Goal: Task Accomplishment & Management: Manage account settings

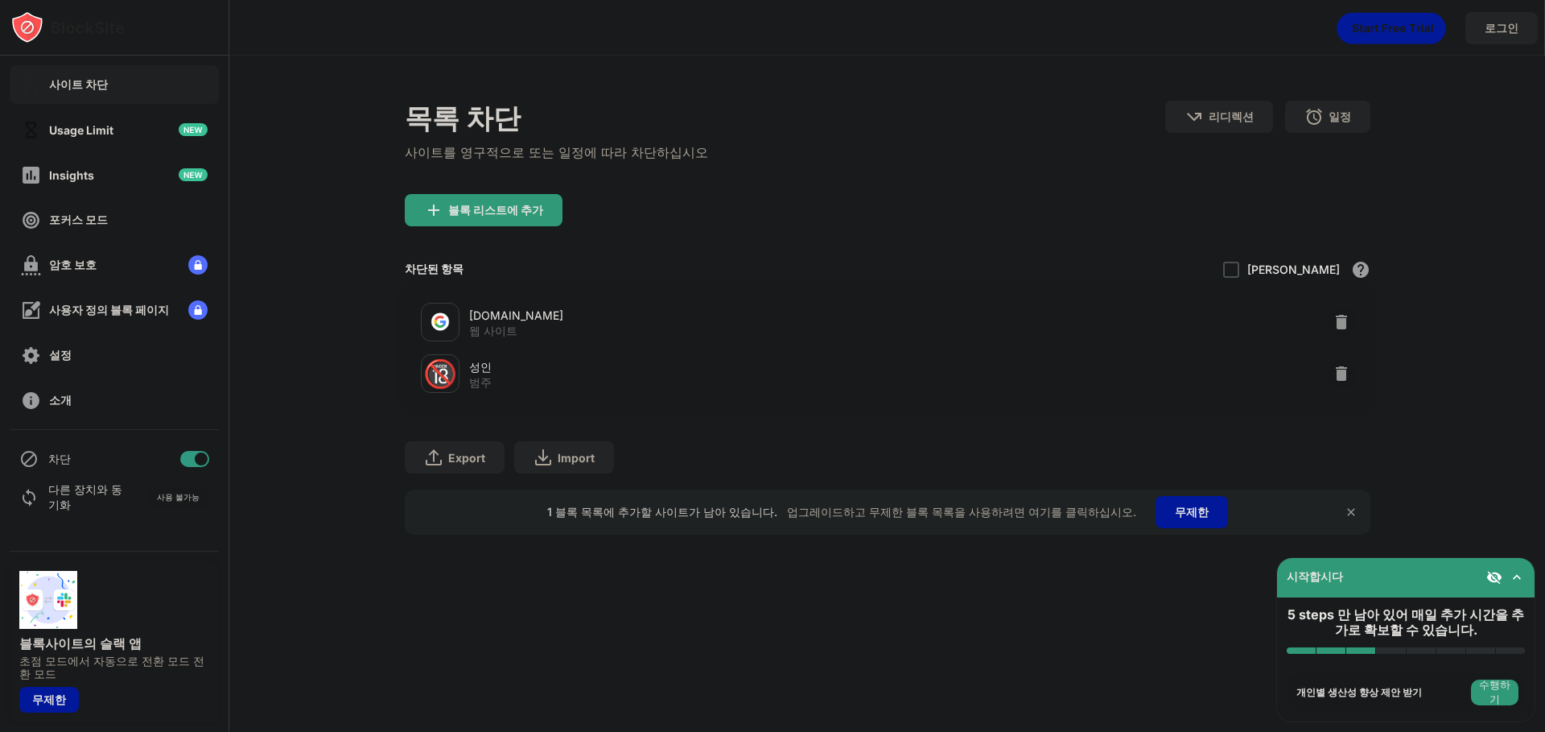
click at [1442, 297] on div "목록 차단 사이트를 영구적으로 또는 일정에 따라 차단하십시오 리디렉션 웹 사이트 리디렉션을 설정하려면 클릭하십시오 일정 블록 목록이 활성화될 …" at bounding box center [887, 318] width 1316 height 524
click at [1340, 317] on img at bounding box center [1342, 322] width 16 height 16
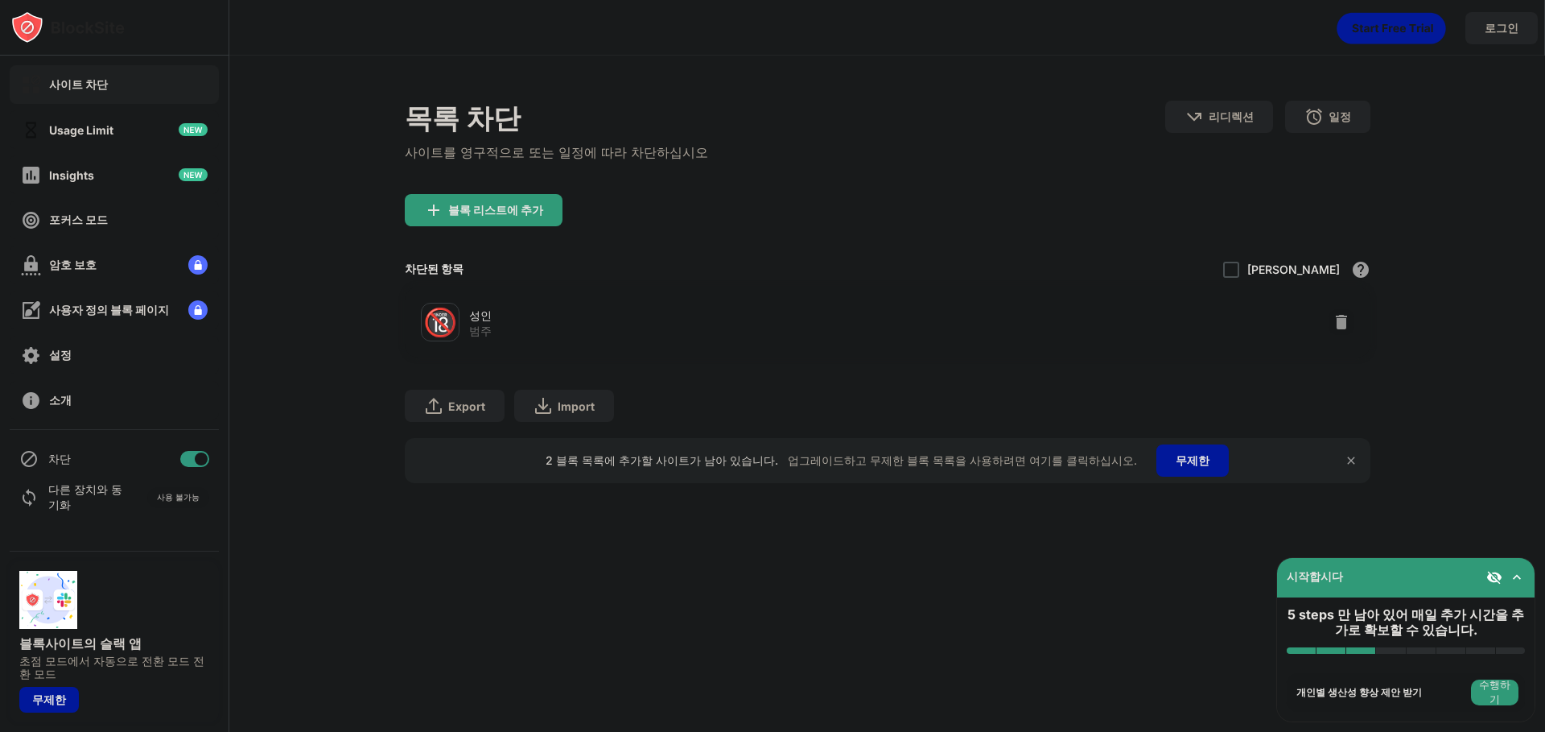
click at [1397, 311] on div "목록 차단 사이트를 영구적으로 또는 일정에 따라 차단하십시오 리디렉션 웹 사이트 리디렉션을 설정하려면 클릭하십시오 일정 블록 목록이 활성화될 …" at bounding box center [887, 292] width 1316 height 472
